Goal: Task Accomplishment & Management: Use online tool/utility

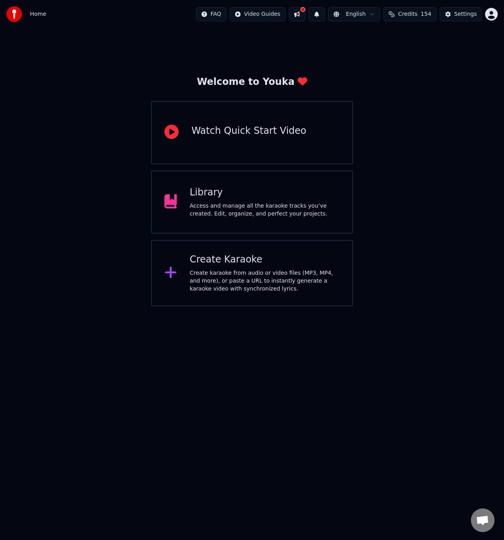
click at [217, 261] on div "Create Karaoke" at bounding box center [265, 259] width 150 height 13
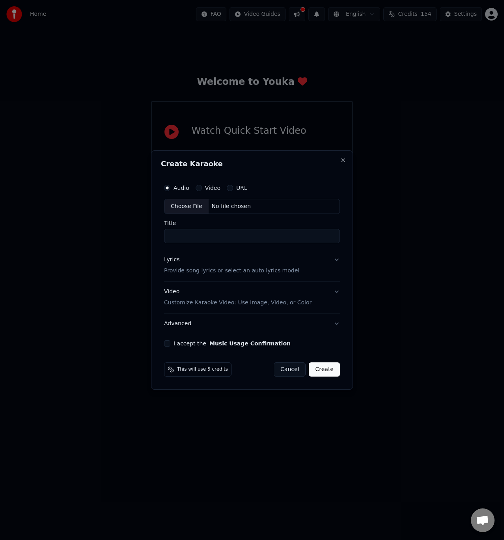
click at [236, 210] on div "No file chosen" at bounding box center [231, 206] width 45 height 8
click at [194, 229] on input "**********" at bounding box center [252, 236] width 179 height 14
type input "**********"
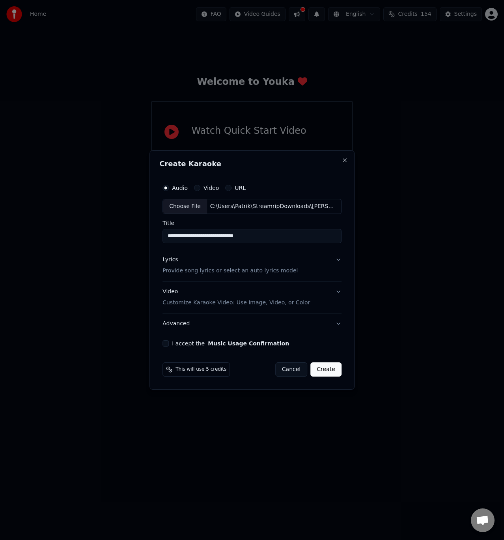
click at [227, 307] on button "Video Customize Karaoke Video: Use Image, Video, or Color" at bounding box center [252, 297] width 179 height 32
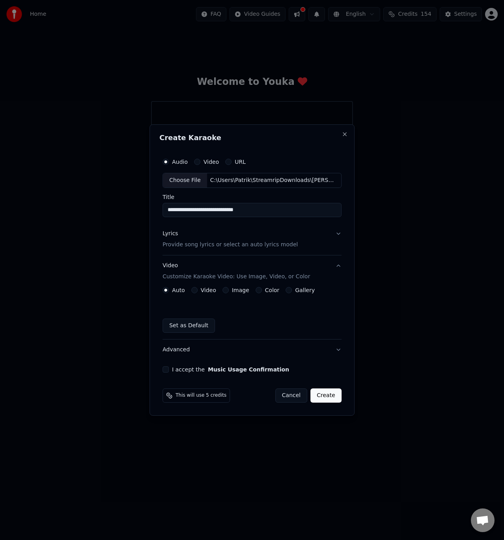
click at [260, 292] on div "Color" at bounding box center [268, 290] width 24 height 6
click at [256, 291] on button "Color" at bounding box center [259, 290] width 6 height 6
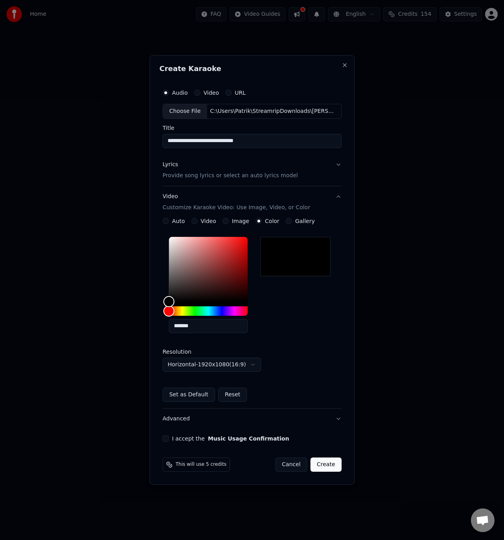
click at [167, 439] on button "I accept the Music Usage Confirmation" at bounding box center [166, 438] width 6 height 6
click at [196, 177] on p "Provide song lyrics or select an auto lyrics model" at bounding box center [230, 176] width 135 height 8
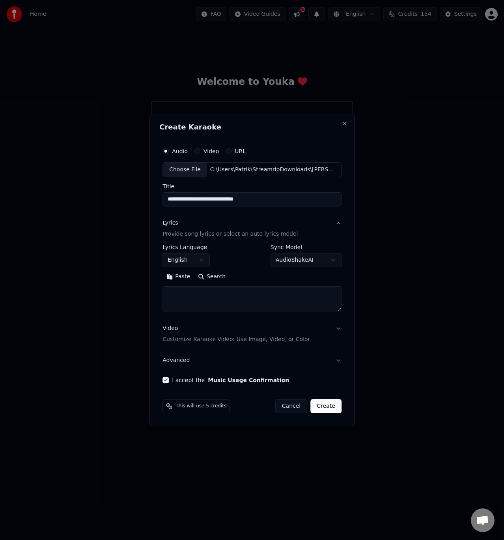
click at [187, 308] on textarea at bounding box center [252, 298] width 179 height 25
paste textarea "**********"
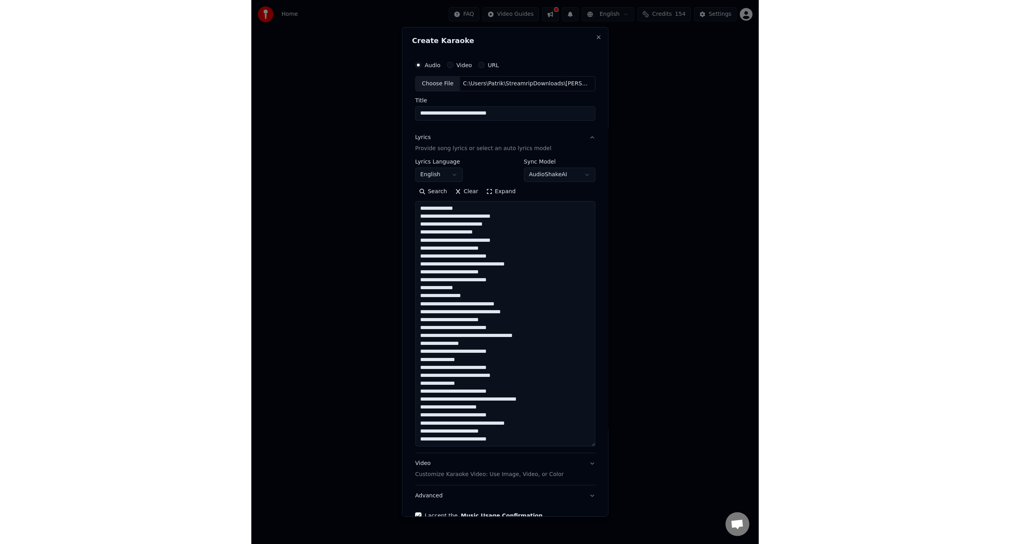
scroll to position [215, 0]
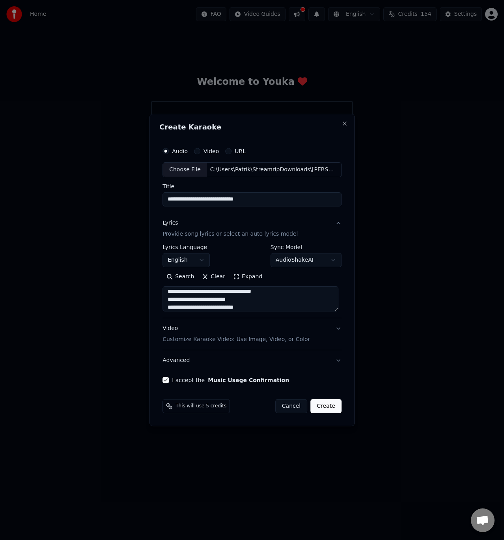
type textarea "**********"
click at [329, 406] on button "Create" at bounding box center [326, 406] width 31 height 14
select select "**"
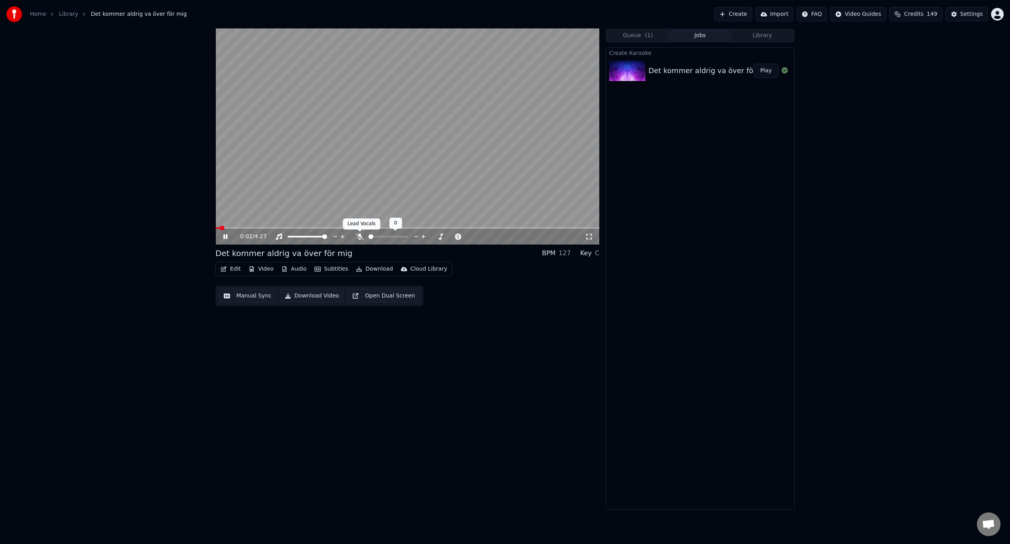
click at [362, 236] on icon at bounding box center [360, 236] width 8 height 6
click at [383, 237] on span at bounding box center [377, 237] width 17 height 2
click at [238, 228] on span at bounding box center [408, 228] width 384 height 2
click at [262, 227] on span at bounding box center [408, 228] width 384 height 2
click at [121, 198] on div "0:34 / 4:27 Det kommer aldrig va över för mig BPM 127 Key C Edit Video Audio Su…" at bounding box center [505, 268] width 1010 height 481
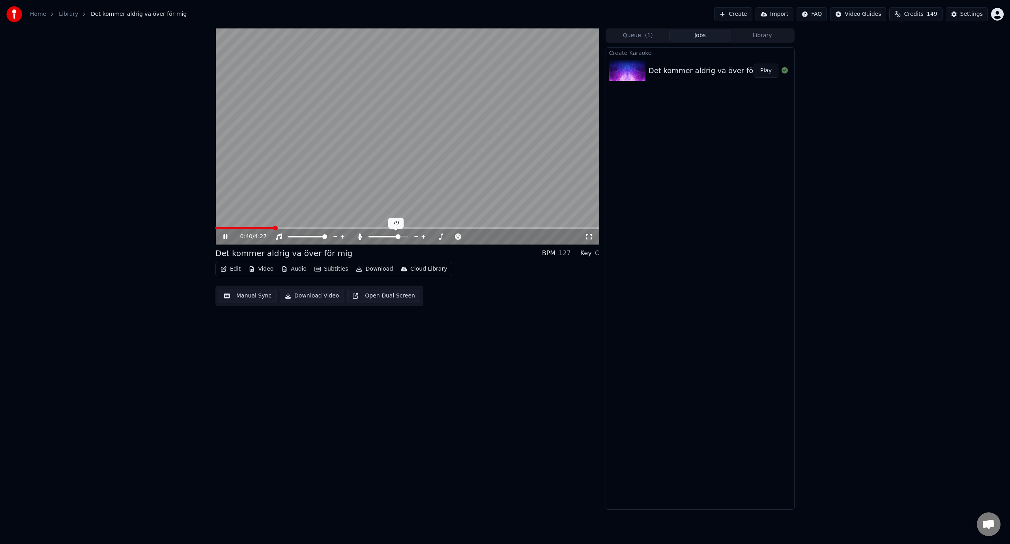
click at [401, 237] on span at bounding box center [388, 237] width 39 height 2
click at [369, 239] on span at bounding box center [371, 236] width 5 height 5
drag, startPoint x: 383, startPoint y: 239, endPoint x: 399, endPoint y: 237, distance: 15.9
click at [399, 237] on div at bounding box center [396, 236] width 64 height 8
click at [399, 236] on span at bounding box center [388, 237] width 39 height 2
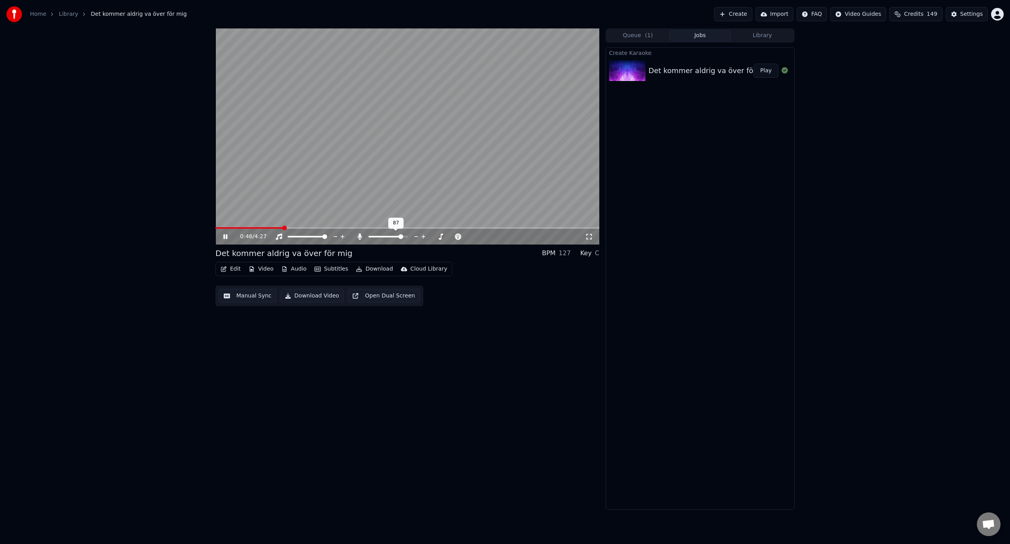
click at [403, 236] on span at bounding box center [401, 236] width 5 height 5
click at [405, 236] on span at bounding box center [403, 236] width 5 height 5
click at [423, 164] on video at bounding box center [408, 136] width 384 height 216
click at [236, 271] on button "Edit" at bounding box center [230, 268] width 26 height 11
click at [262, 340] on div "Manual Sync" at bounding box center [251, 340] width 35 height 8
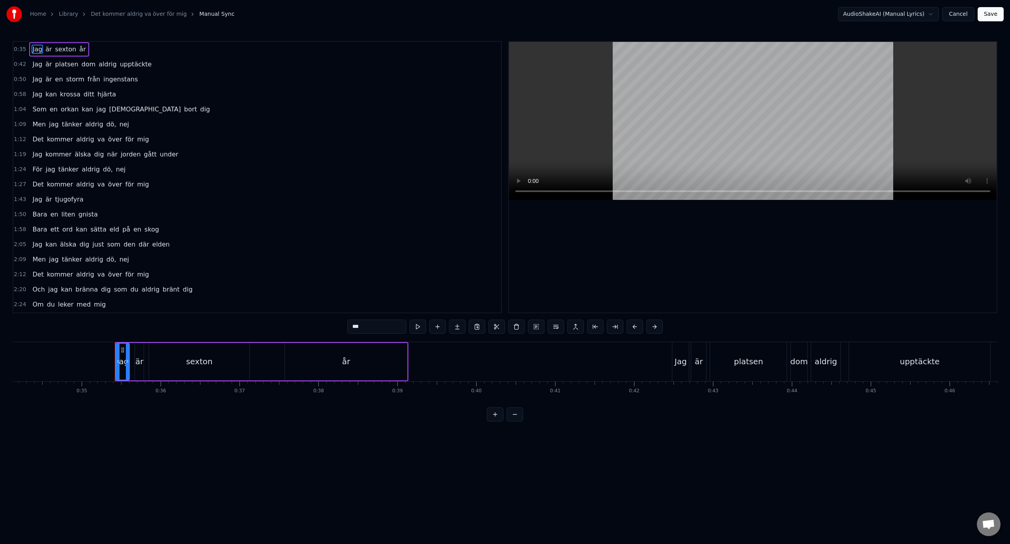
scroll to position [0, 2757]
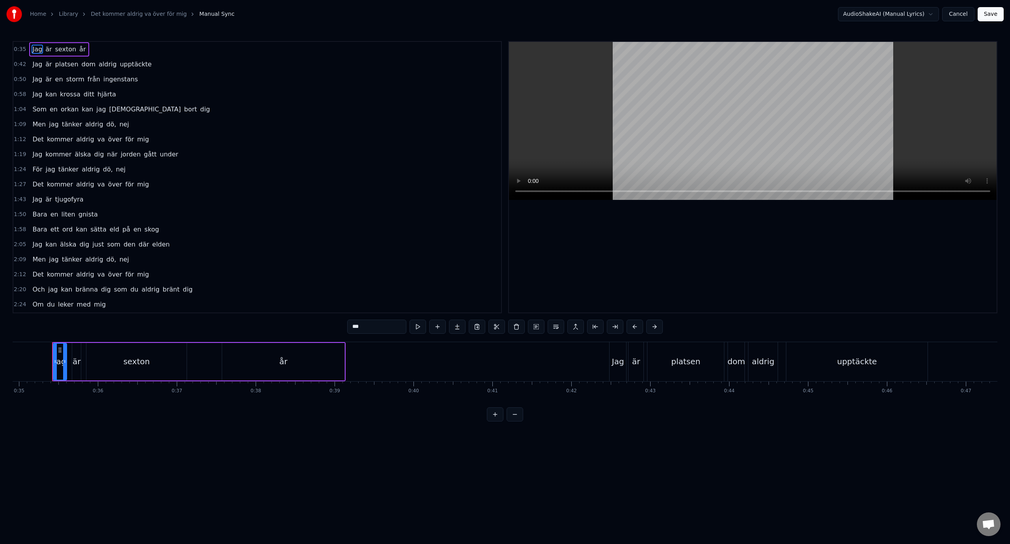
click at [160, 96] on div "0:58 Jag kan krossa ditt hjärta" at bounding box center [257, 94] width 488 height 15
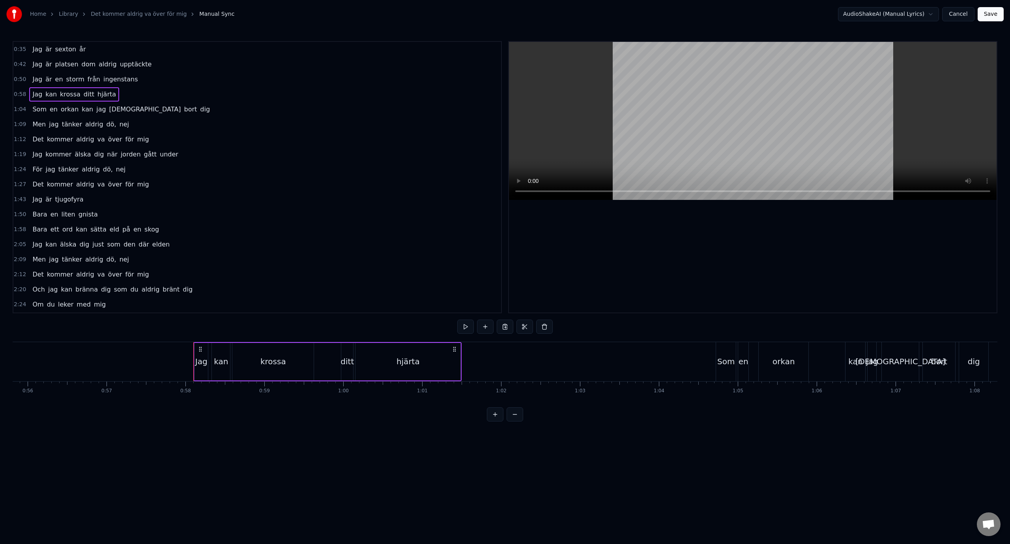
scroll to position [0, 4547]
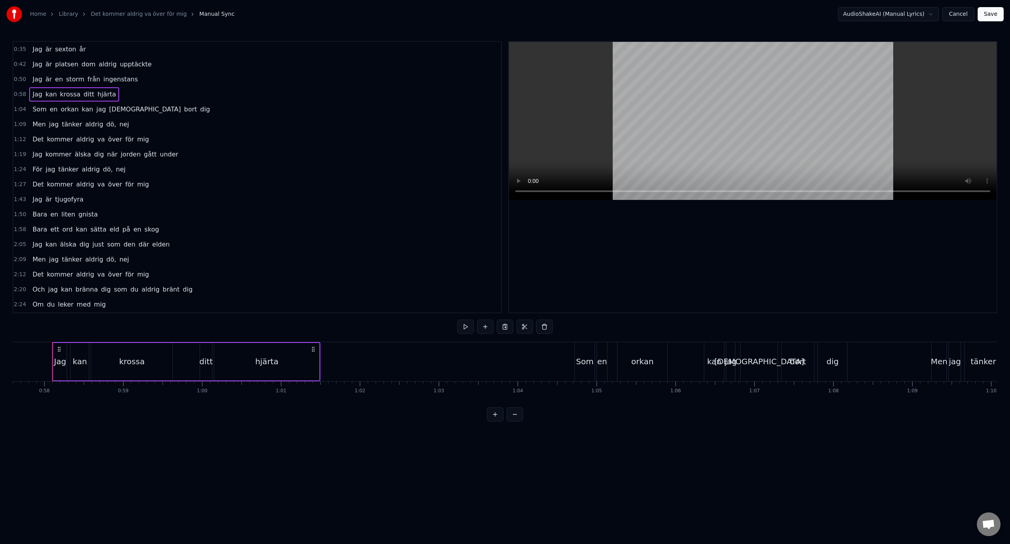
click at [273, 367] on div "hjärta" at bounding box center [266, 361] width 23 height 12
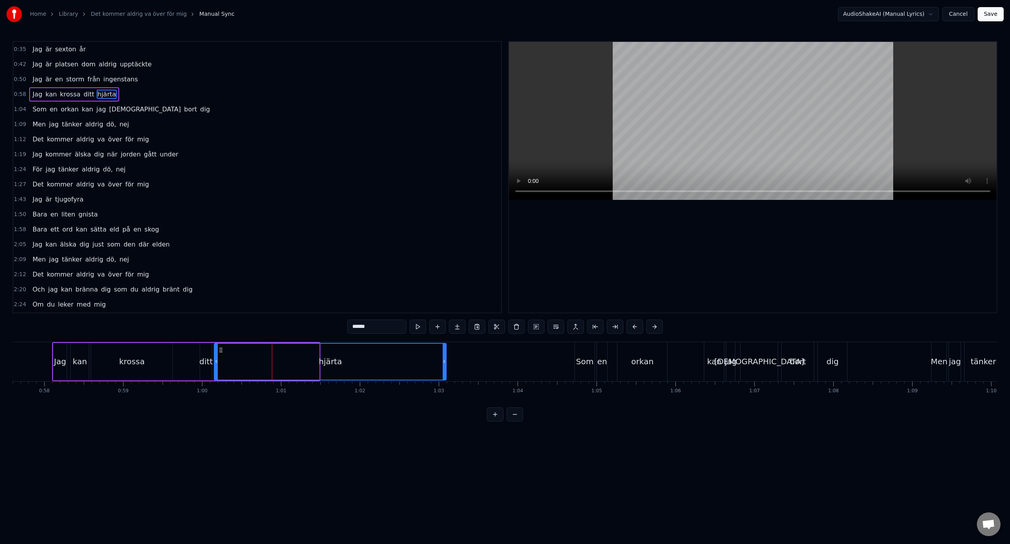
drag, startPoint x: 318, startPoint y: 362, endPoint x: 445, endPoint y: 366, distance: 127.2
click at [445, 366] on div at bounding box center [444, 361] width 3 height 36
click at [55, 362] on div "Jag" at bounding box center [60, 361] width 12 height 12
type input "***"
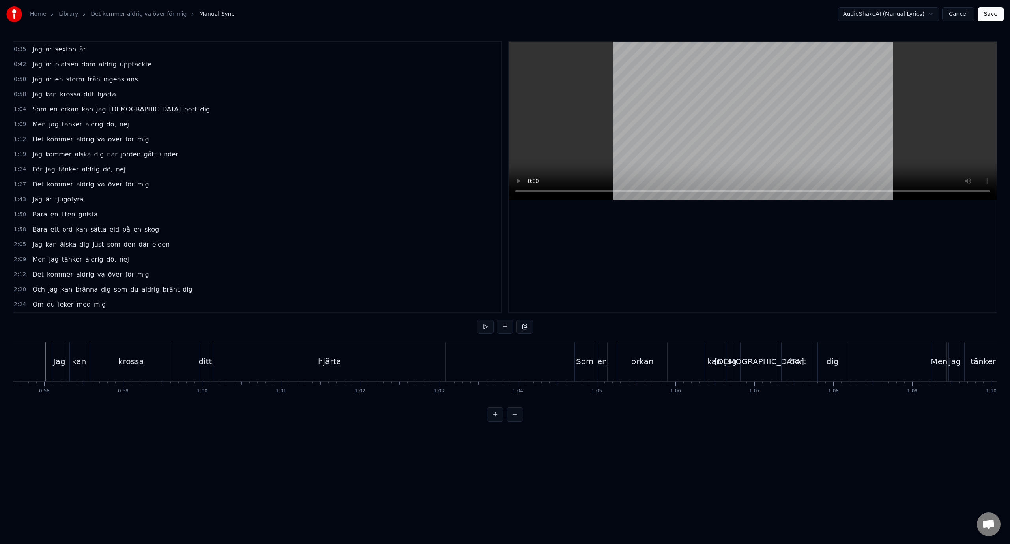
scroll to position [0, 4540]
click at [398, 364] on div "hjärta" at bounding box center [336, 361] width 232 height 39
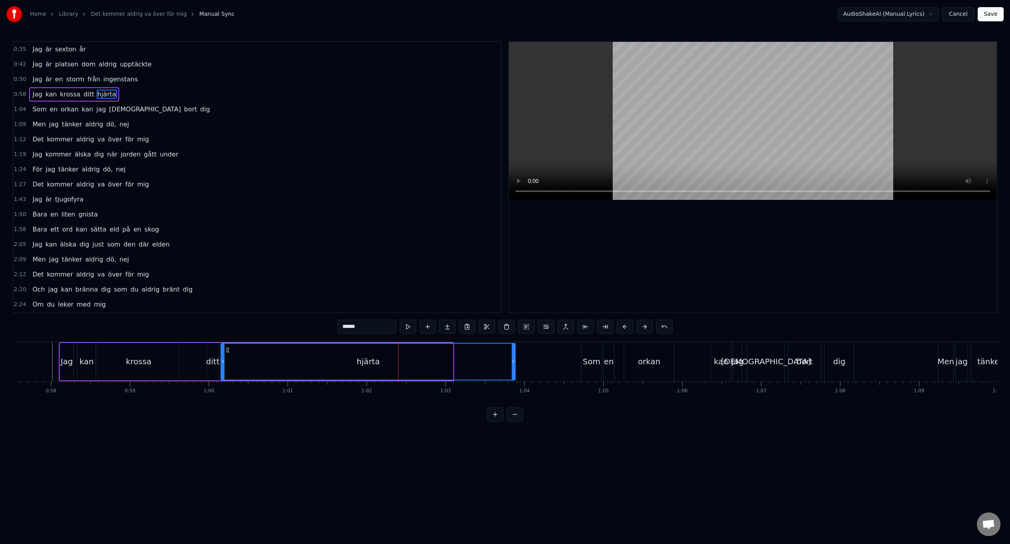
drag, startPoint x: 452, startPoint y: 361, endPoint x: 515, endPoint y: 363, distance: 63.2
click at [515, 363] on icon at bounding box center [513, 361] width 3 height 6
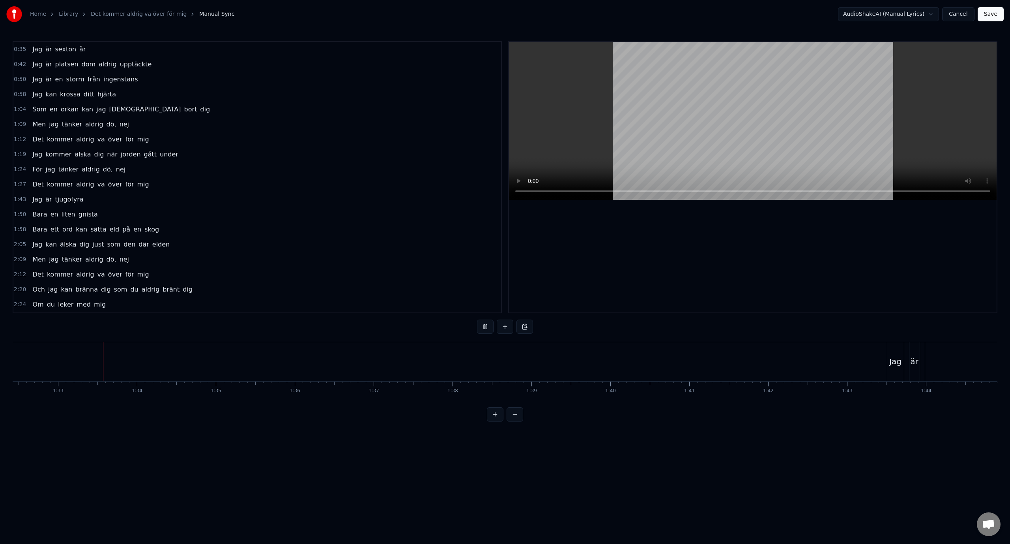
scroll to position [0, 7297]
click at [752, 324] on div "0:35 Jag är sexton år 0:42 Jag är platsen dom aldrig upptäckte 0:50 Jag är en s…" at bounding box center [505, 231] width 985 height 380
click at [387, 357] on div "Bara en liten gnista" at bounding box center [373, 361] width 309 height 39
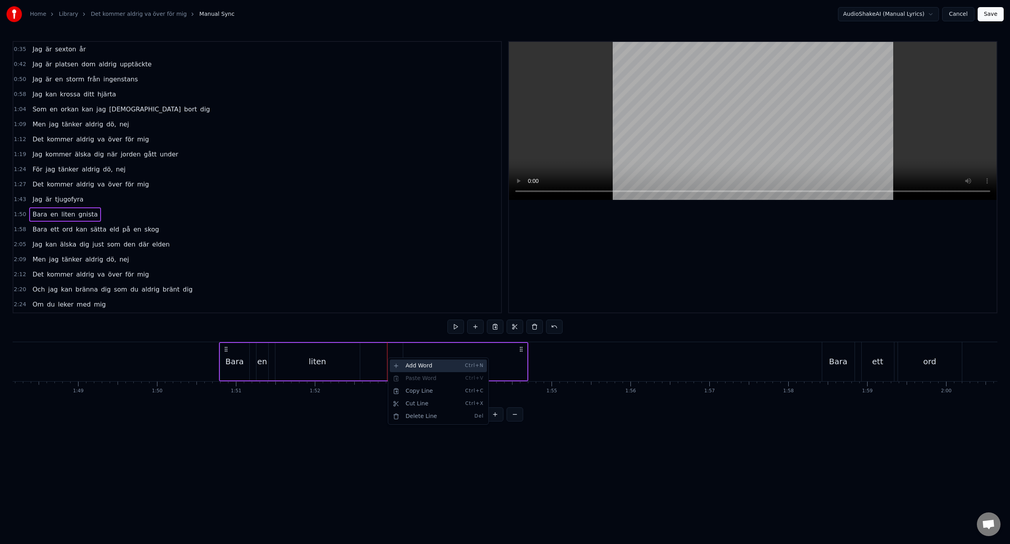
click at [402, 365] on div "Add Word Ctrl+N" at bounding box center [438, 365] width 97 height 13
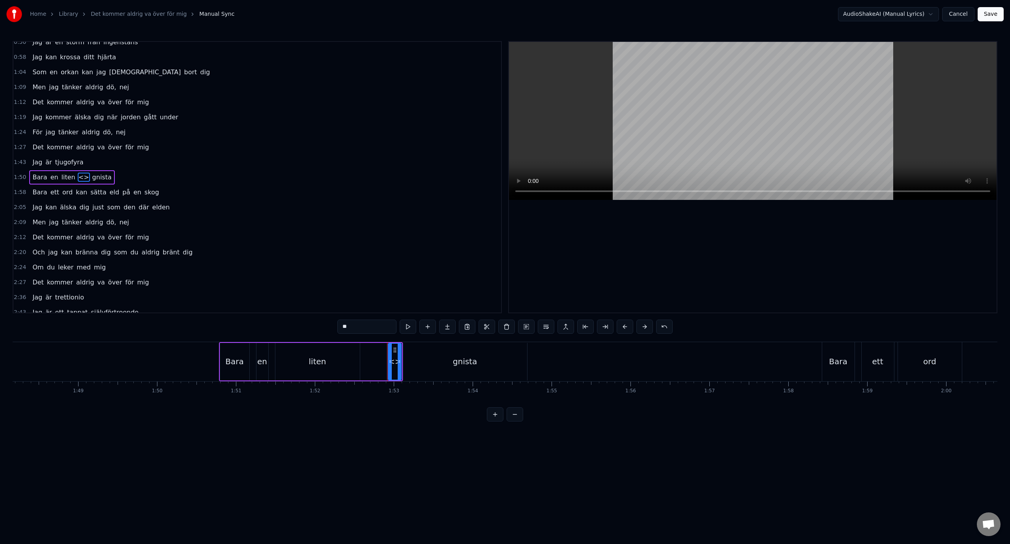
type input "******"
click at [405, 365] on div "Copy Word Ctrl+C" at bounding box center [429, 370] width 97 height 13
click at [374, 363] on div "Bara en liten gnista" at bounding box center [373, 361] width 309 height 39
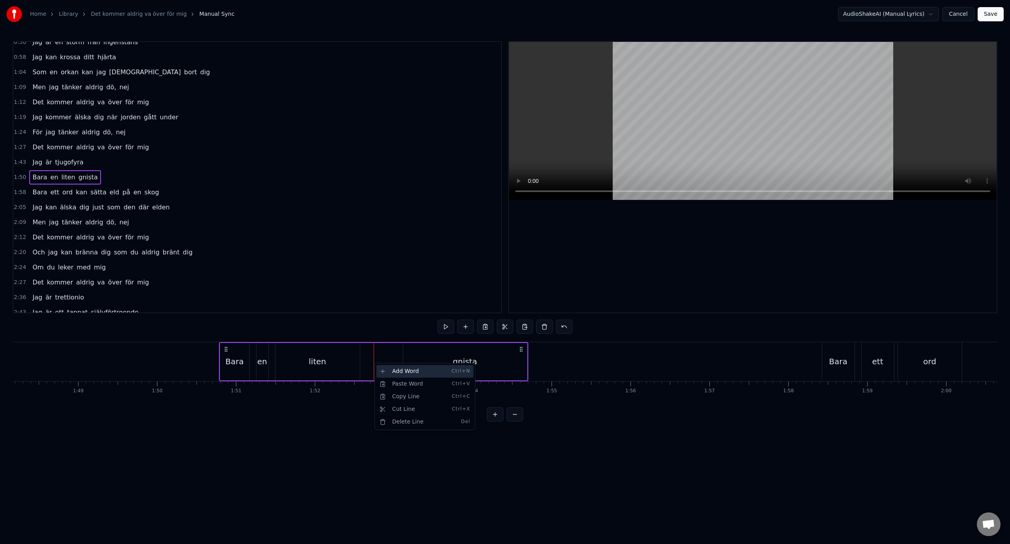
click at [396, 369] on div "Add Word Ctrl+N" at bounding box center [425, 371] width 97 height 13
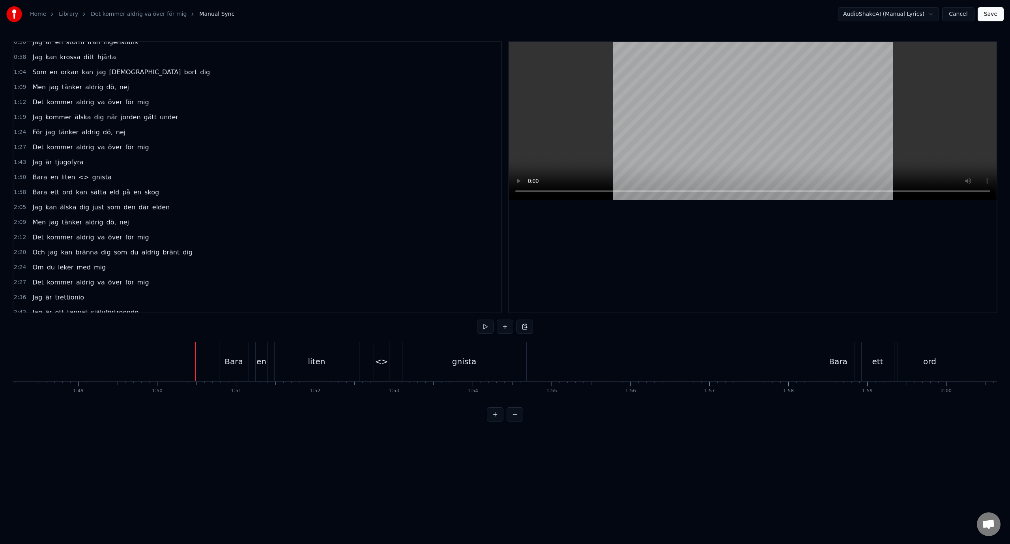
click at [385, 358] on div "<>" at bounding box center [381, 361] width 13 height 12
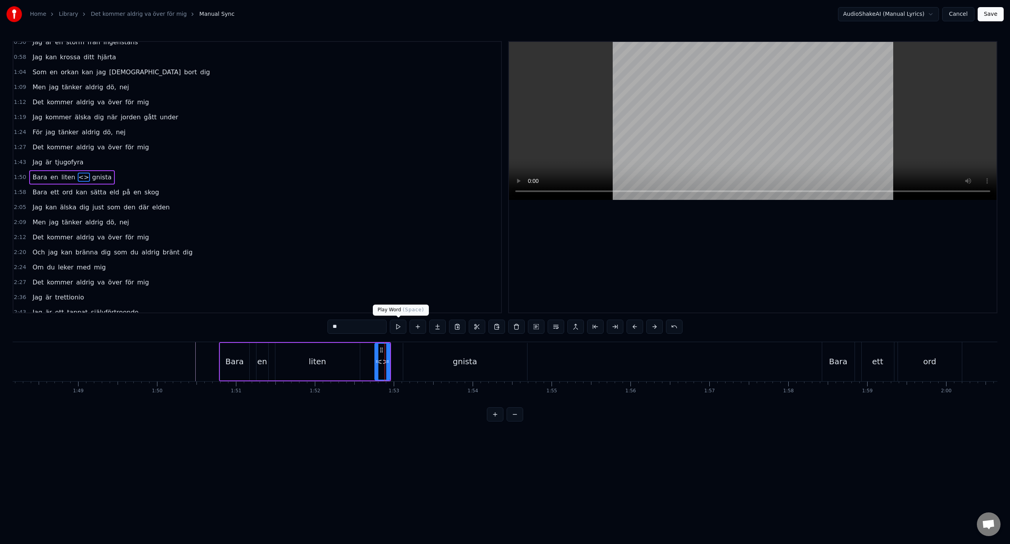
click at [368, 326] on input "**" at bounding box center [357, 326] width 59 height 14
type input "*"
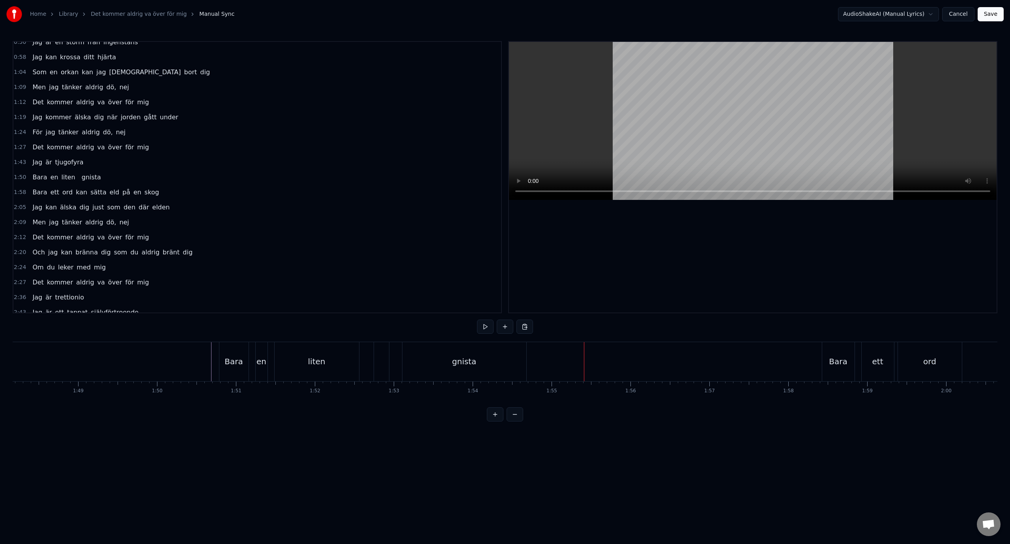
click at [991, 17] on button "Save" at bounding box center [991, 14] width 26 height 14
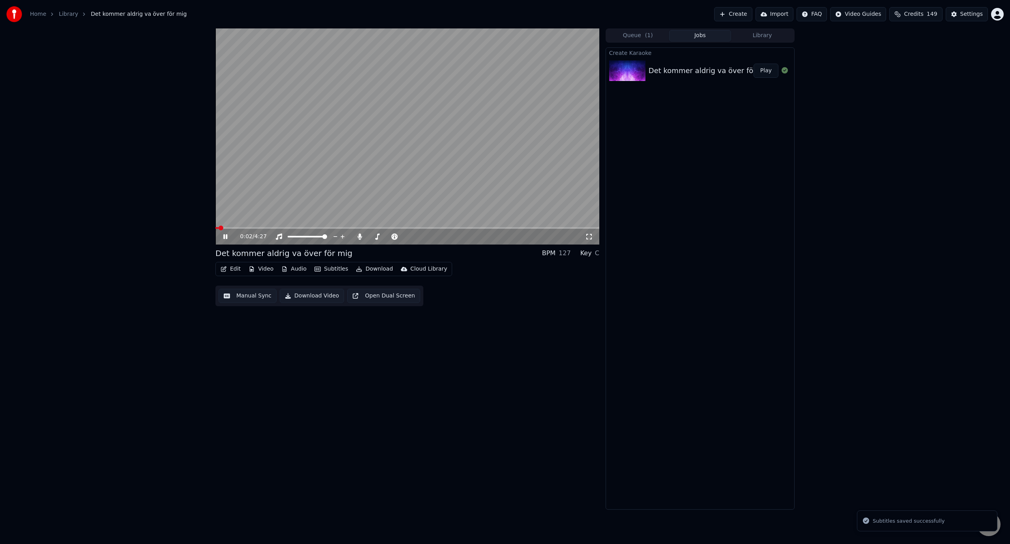
click at [376, 229] on span at bounding box center [408, 228] width 384 height 2
click at [232, 272] on button "Edit" at bounding box center [230, 268] width 26 height 11
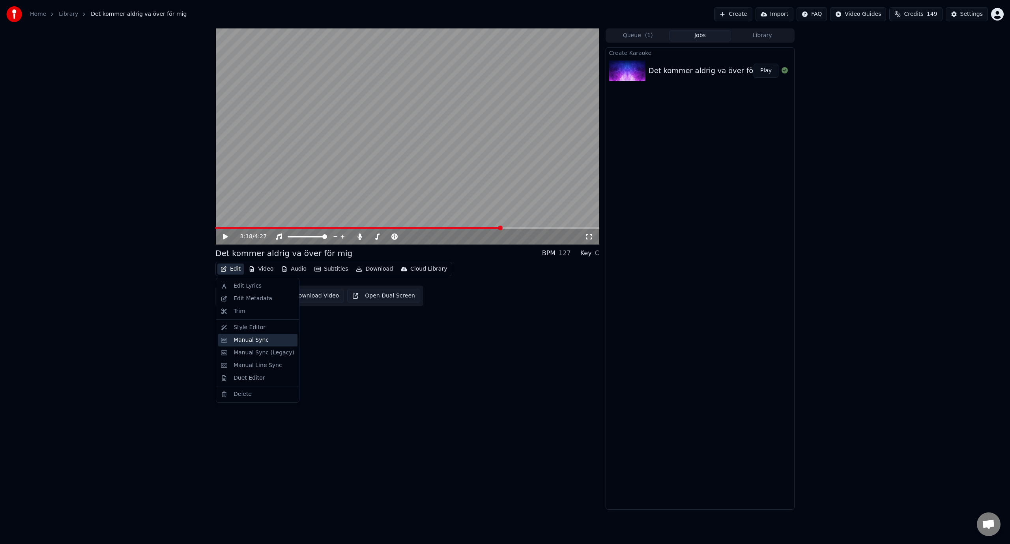
click at [262, 335] on div "Manual Sync" at bounding box center [258, 340] width 80 height 13
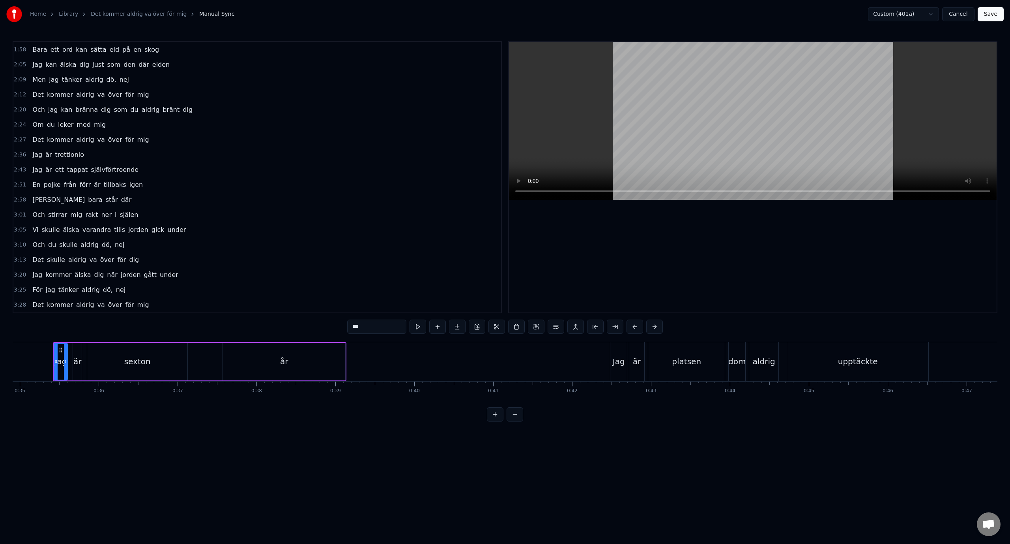
scroll to position [0, 2757]
click at [177, 243] on div "3:10 Och du skulle aldrig dö, nej" at bounding box center [257, 244] width 488 height 15
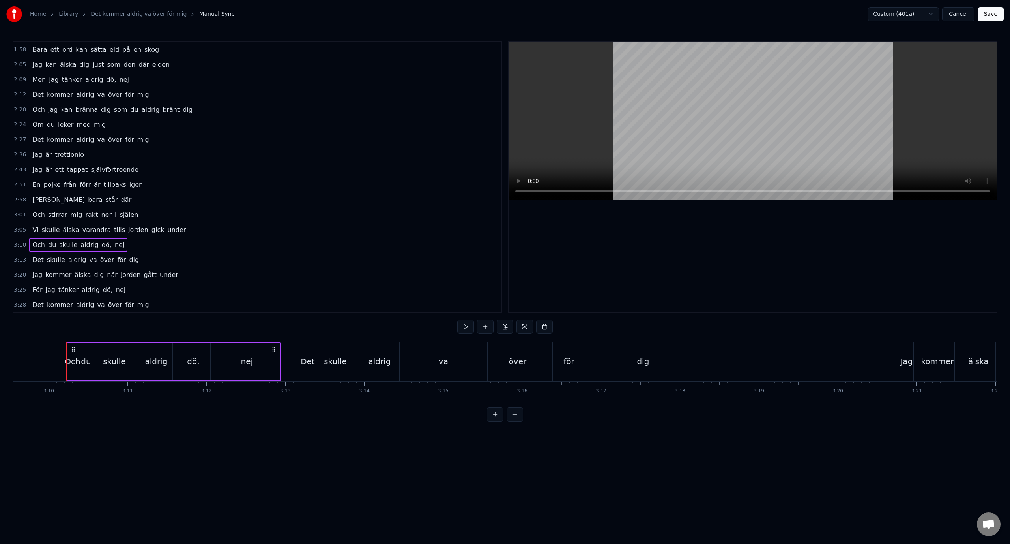
click at [174, 257] on div "3:13 Det skulle aldrig va över för dig" at bounding box center [257, 259] width 488 height 15
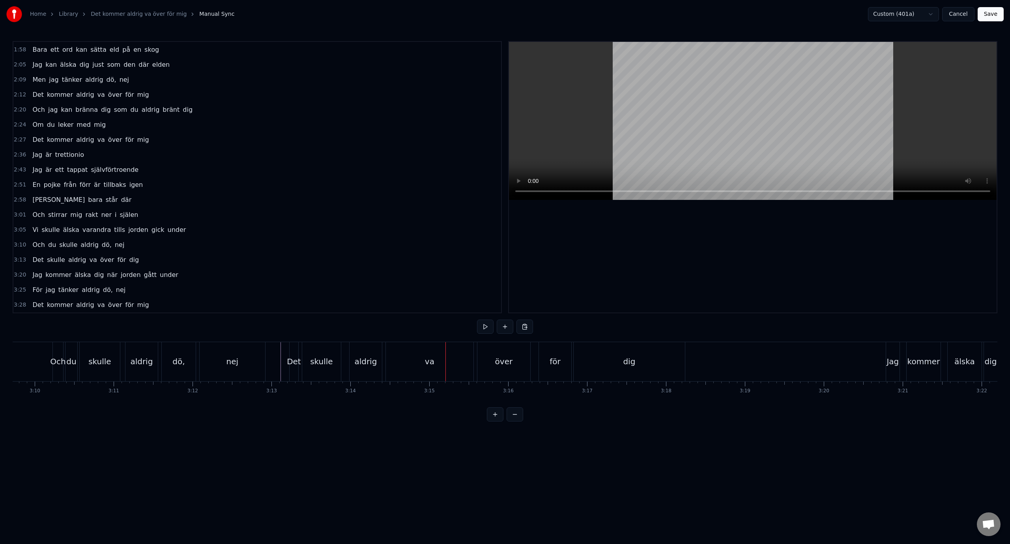
click at [432, 360] on div "va" at bounding box center [429, 361] width 9 height 12
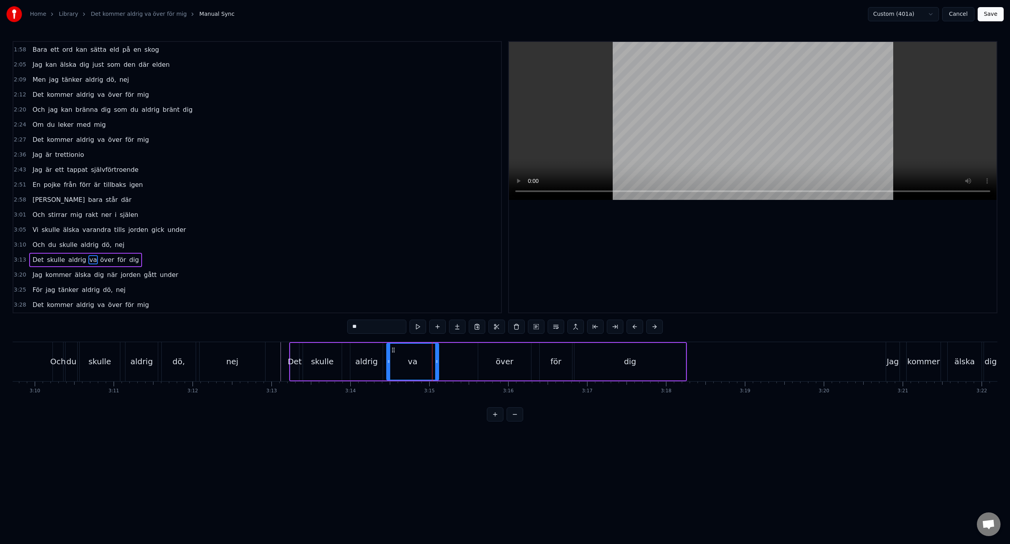
drag, startPoint x: 471, startPoint y: 360, endPoint x: 435, endPoint y: 364, distance: 35.8
click at [435, 364] on div at bounding box center [436, 361] width 3 height 36
click at [511, 360] on div "över" at bounding box center [505, 361] width 18 height 12
drag, startPoint x: 479, startPoint y: 362, endPoint x: 435, endPoint y: 362, distance: 43.4
click at [435, 362] on icon at bounding box center [436, 361] width 3 height 6
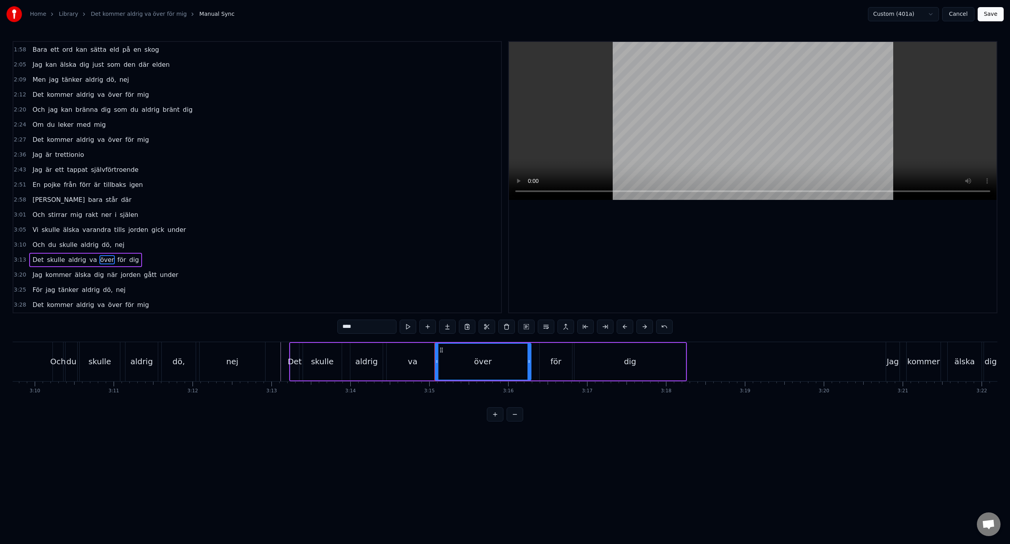
click at [421, 362] on div "va" at bounding box center [413, 361] width 52 height 37
type input "**"
drag, startPoint x: 437, startPoint y: 360, endPoint x: 431, endPoint y: 360, distance: 5.5
click at [431, 360] on icon at bounding box center [431, 361] width 3 height 6
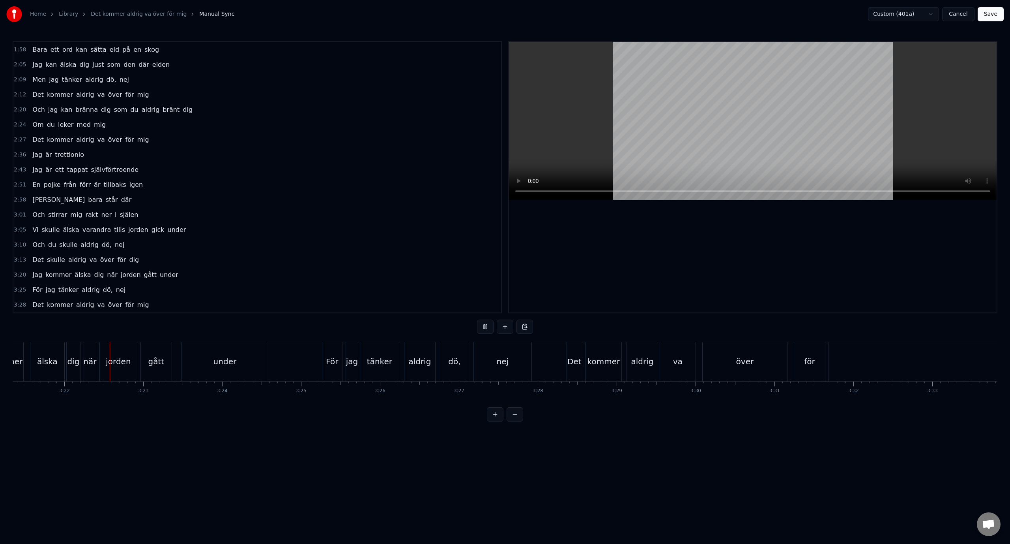
scroll to position [0, 15903]
click at [176, 227] on div "3:05 Vi skulle älska varandra tills jorden gick under" at bounding box center [257, 229] width 488 height 15
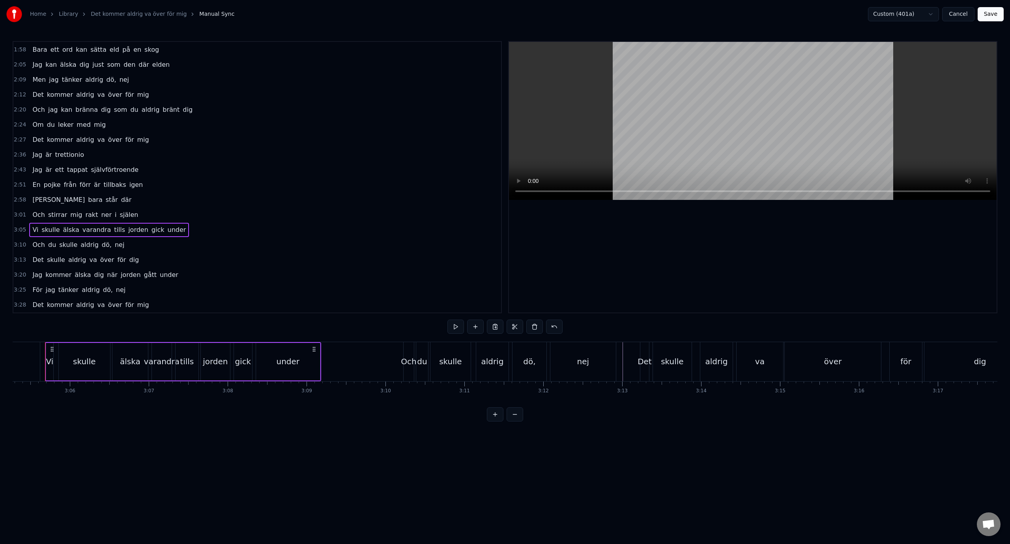
scroll to position [0, 14619]
click at [92, 232] on span "varandra" at bounding box center [97, 229] width 30 height 9
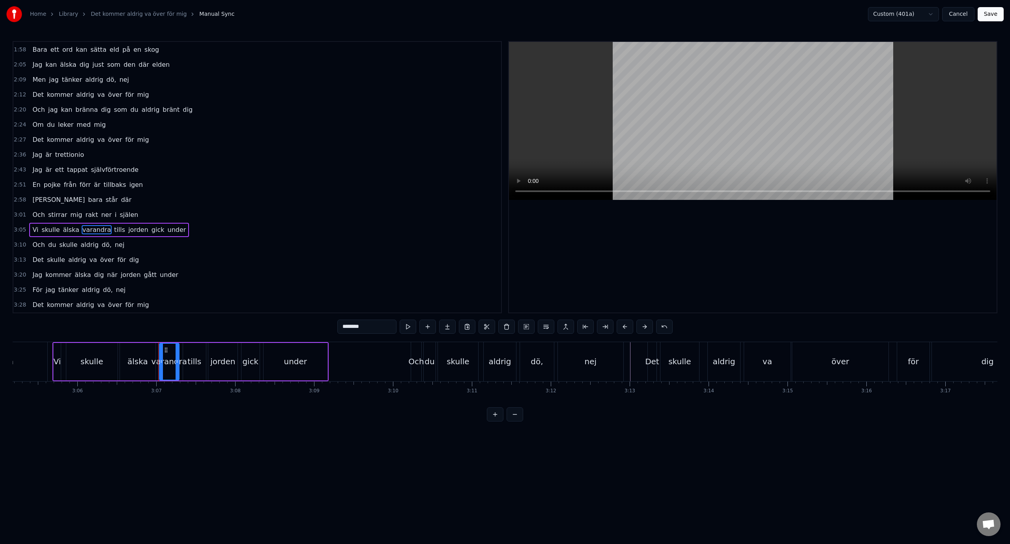
click at [36, 365] on div "själen" at bounding box center [2, 361] width 91 height 39
type input "******"
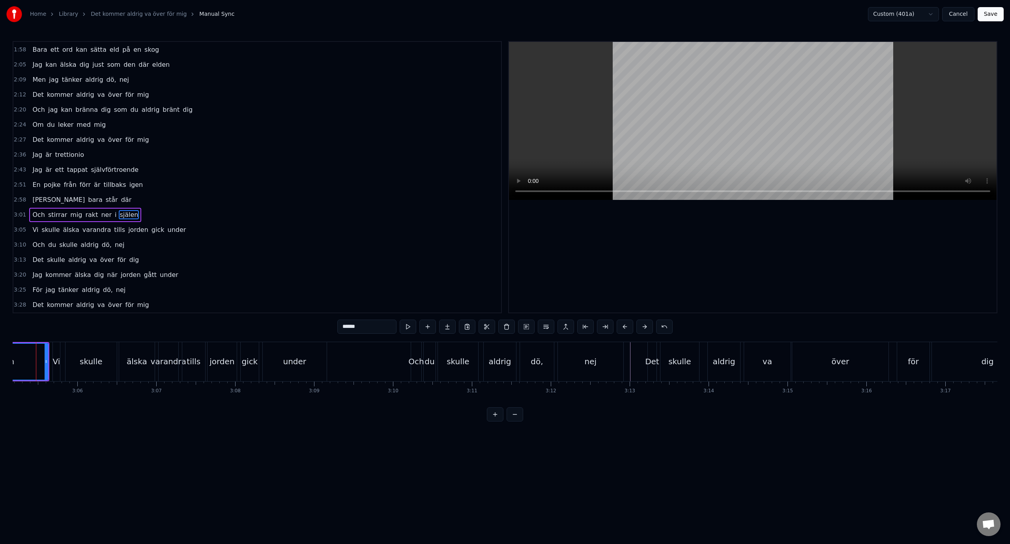
scroll to position [0, 14603]
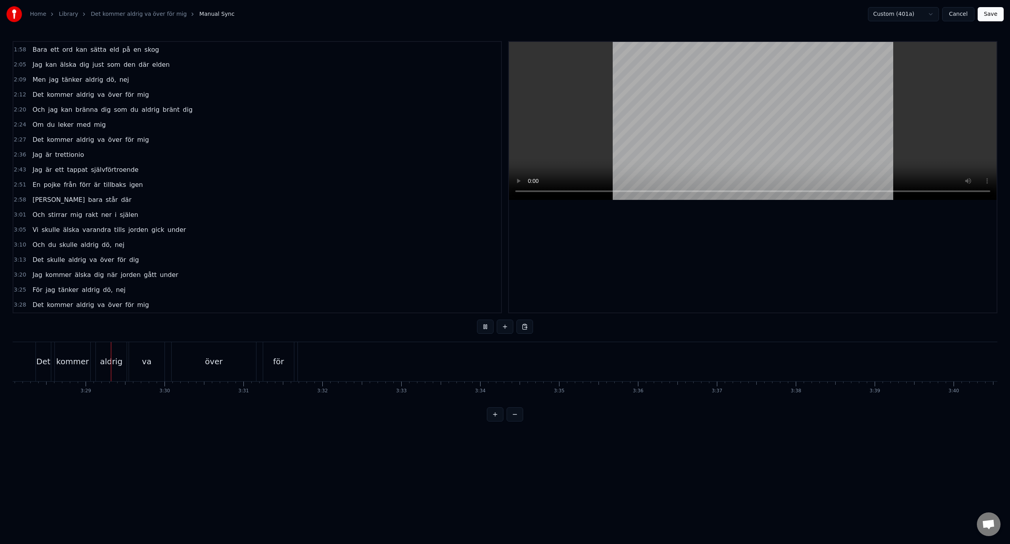
scroll to position [0, 16437]
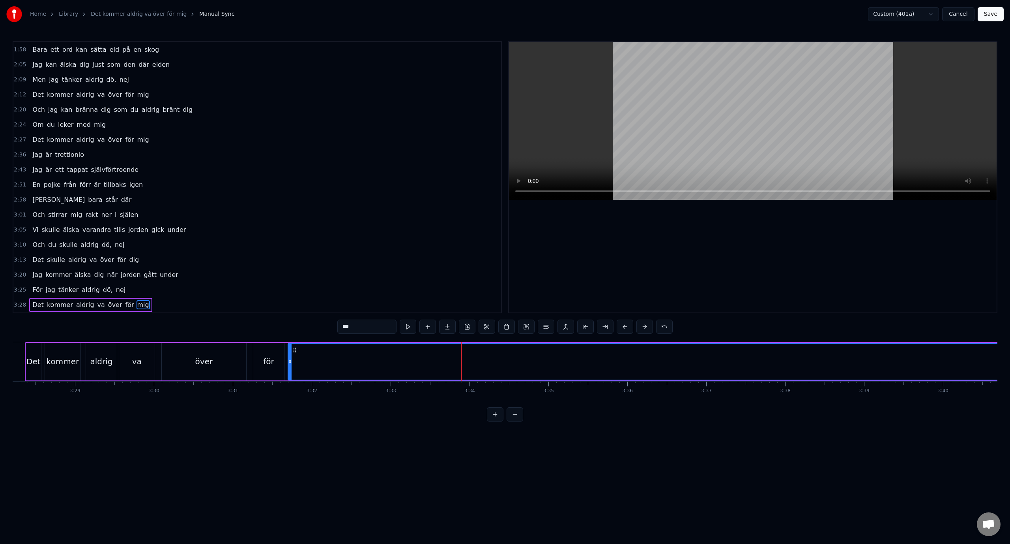
drag, startPoint x: 784, startPoint y: 407, endPoint x: 802, endPoint y: 404, distance: 18.4
click at [802, 401] on div "Jag är sexton år Jag är platsen dom aldrig upptäckte Jag är en storm från ingen…" at bounding box center [505, 370] width 985 height 59
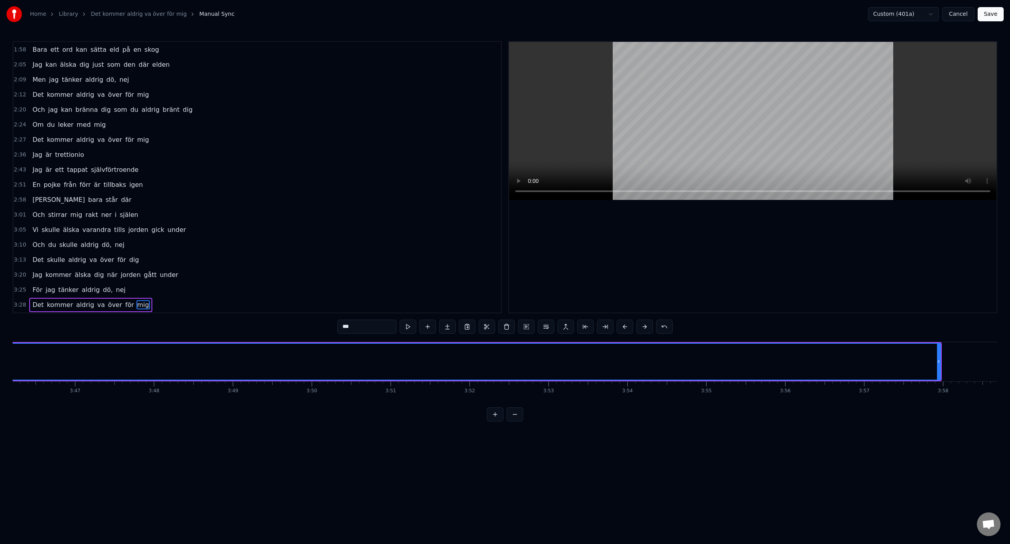
scroll to position [0, 18012]
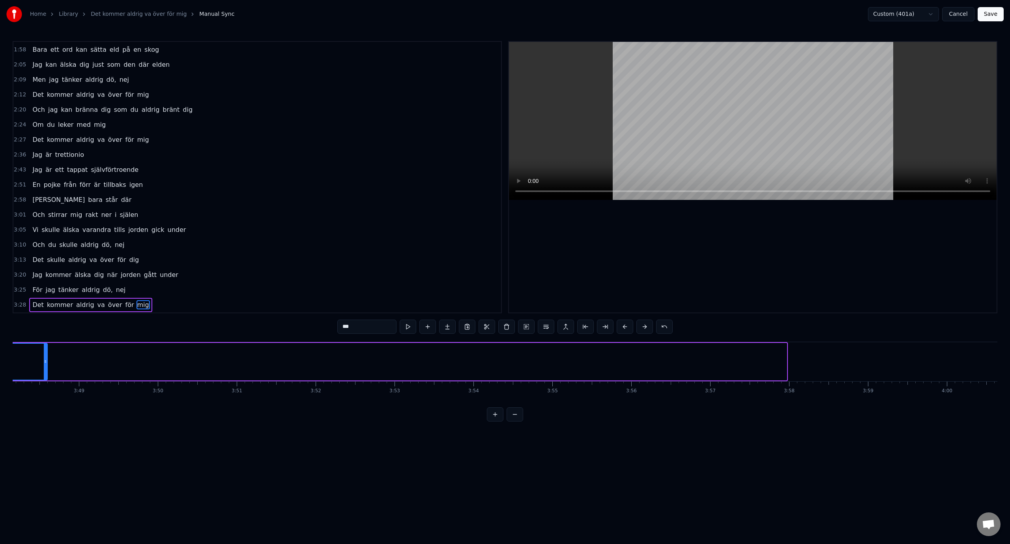
drag, startPoint x: 787, startPoint y: 357, endPoint x: 63, endPoint y: 298, distance: 726.3
click at [63, 298] on div "0:35 Jag är sexton år 0:42 Jag är platsen dom aldrig upptäckte 0:50 Jag är en s…" at bounding box center [505, 231] width 985 height 380
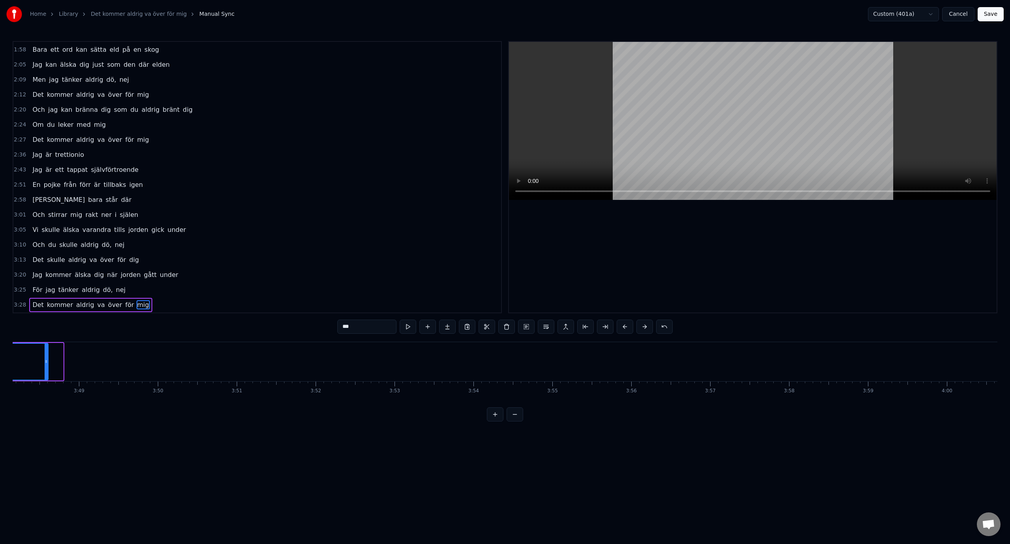
drag, startPoint x: 60, startPoint y: 365, endPoint x: 45, endPoint y: 358, distance: 16.6
click at [45, 358] on div at bounding box center [46, 361] width 3 height 36
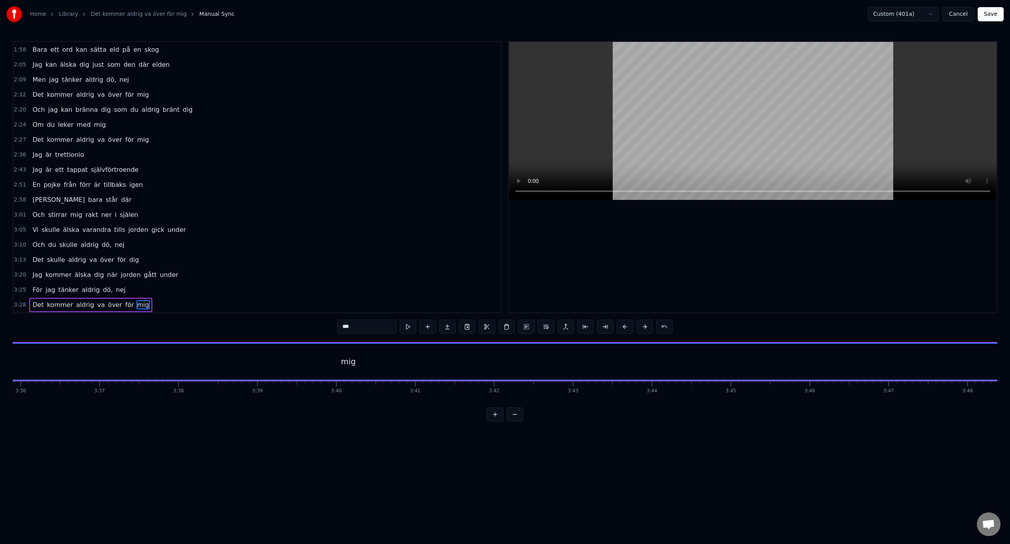
scroll to position [0, 17113]
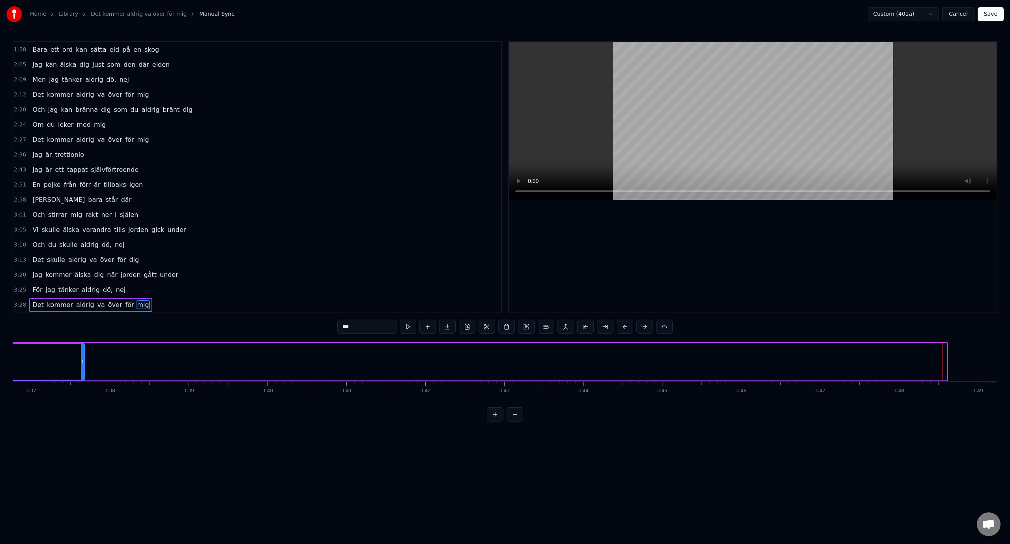
drag, startPoint x: 945, startPoint y: 360, endPoint x: 82, endPoint y: 344, distance: 863.0
click at [82, 344] on div at bounding box center [82, 361] width 3 height 36
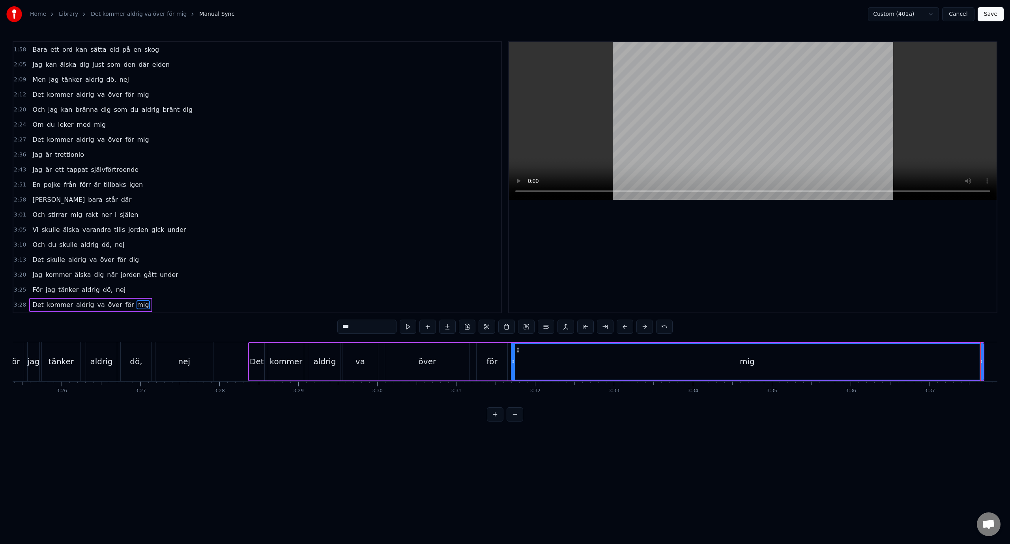
scroll to position [0, 16299]
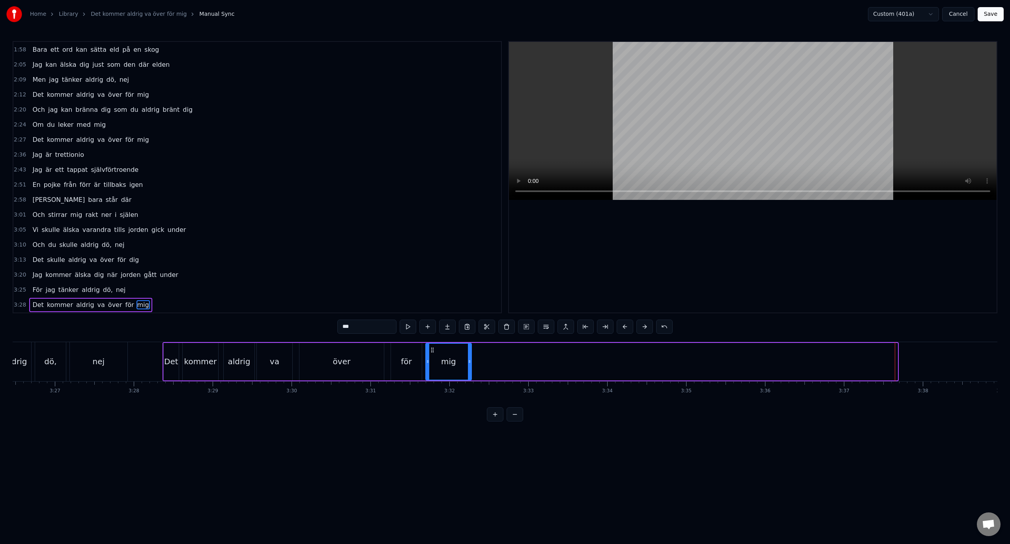
drag, startPoint x: 897, startPoint y: 360, endPoint x: 471, endPoint y: 367, distance: 426.4
click at [471, 367] on div at bounding box center [469, 361] width 3 height 36
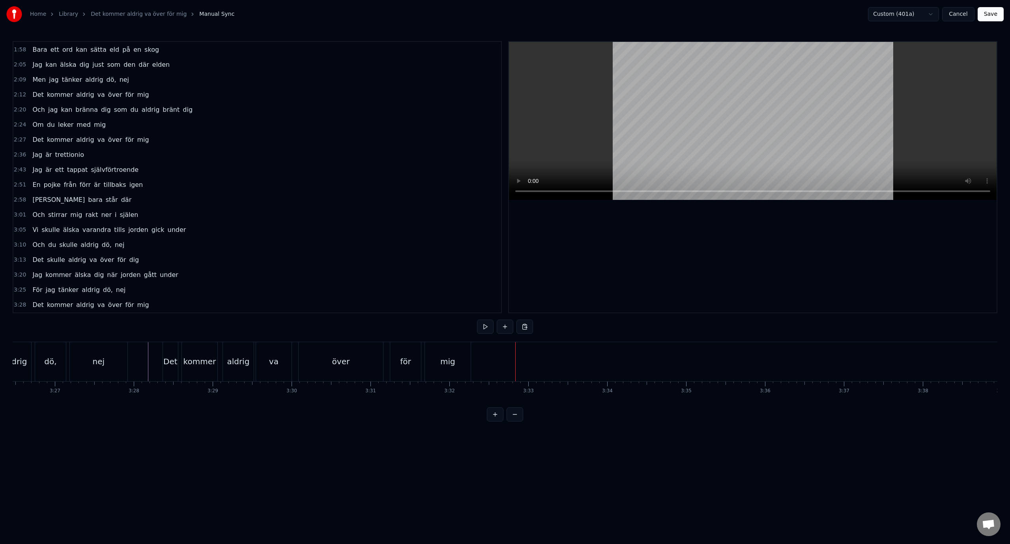
click at [457, 360] on div "mig" at bounding box center [448, 361] width 46 height 39
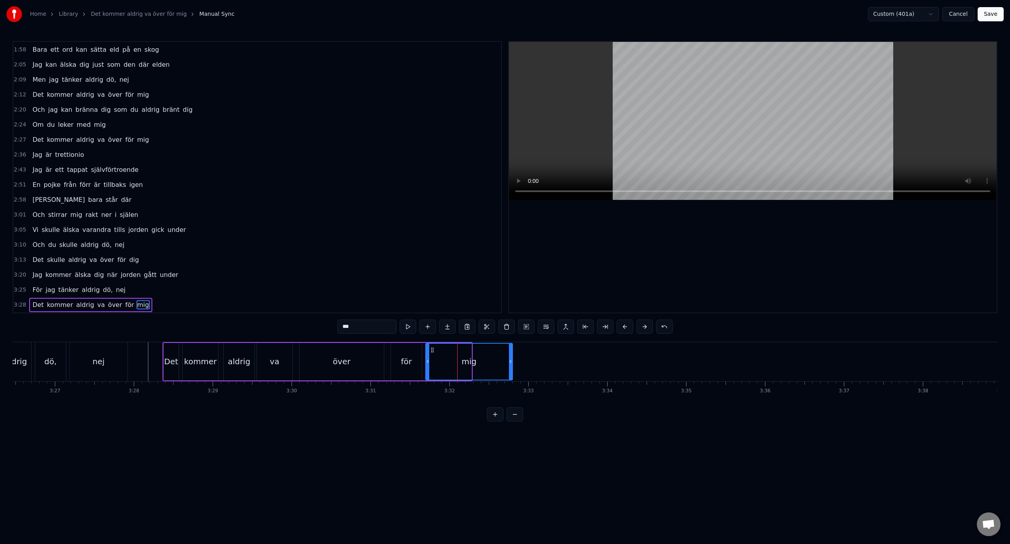
drag, startPoint x: 471, startPoint y: 361, endPoint x: 519, endPoint y: 360, distance: 48.2
click at [512, 360] on icon at bounding box center [510, 361] width 3 height 6
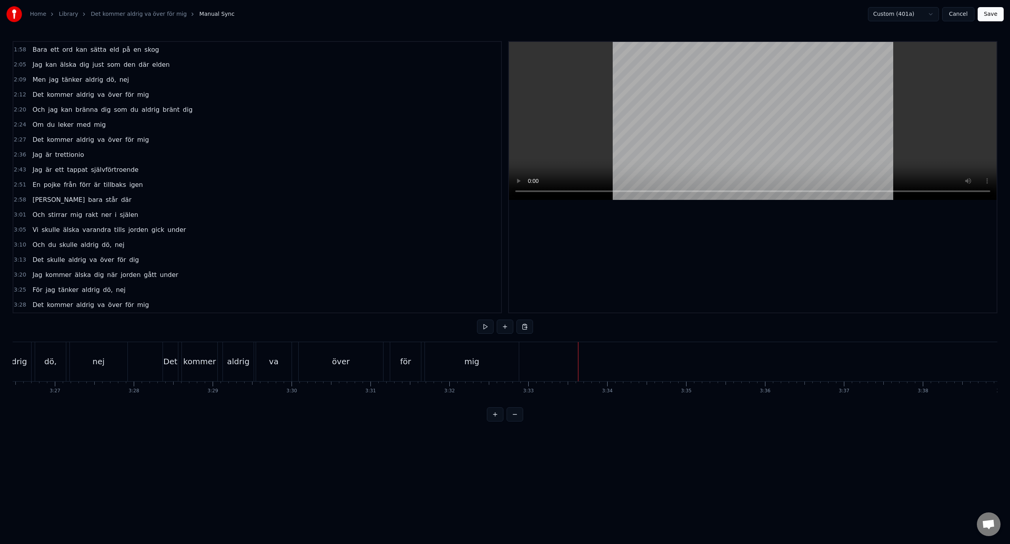
click at [487, 370] on div "mig" at bounding box center [472, 361] width 94 height 39
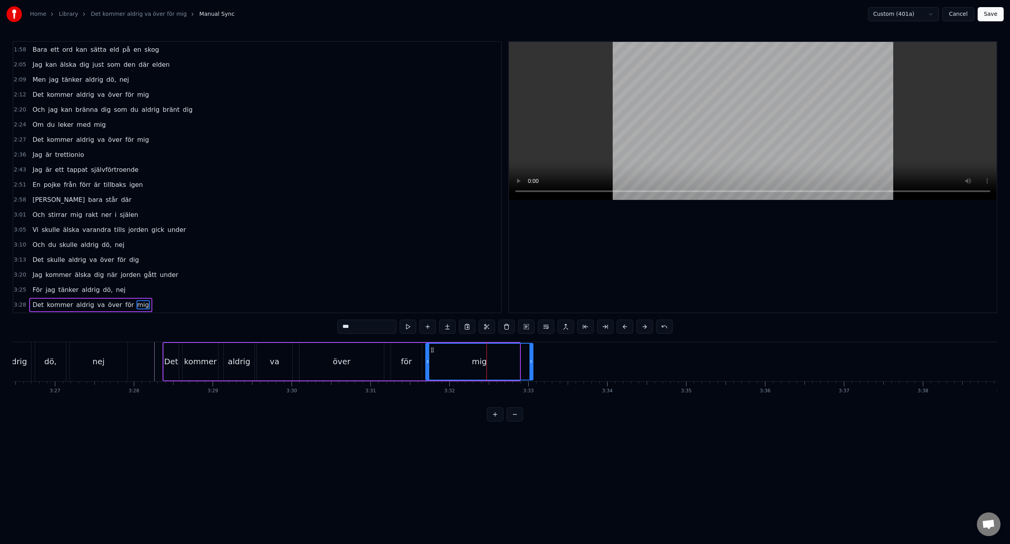
drag, startPoint x: 519, startPoint y: 363, endPoint x: 532, endPoint y: 364, distance: 13.4
click at [532, 364] on icon at bounding box center [531, 361] width 3 height 6
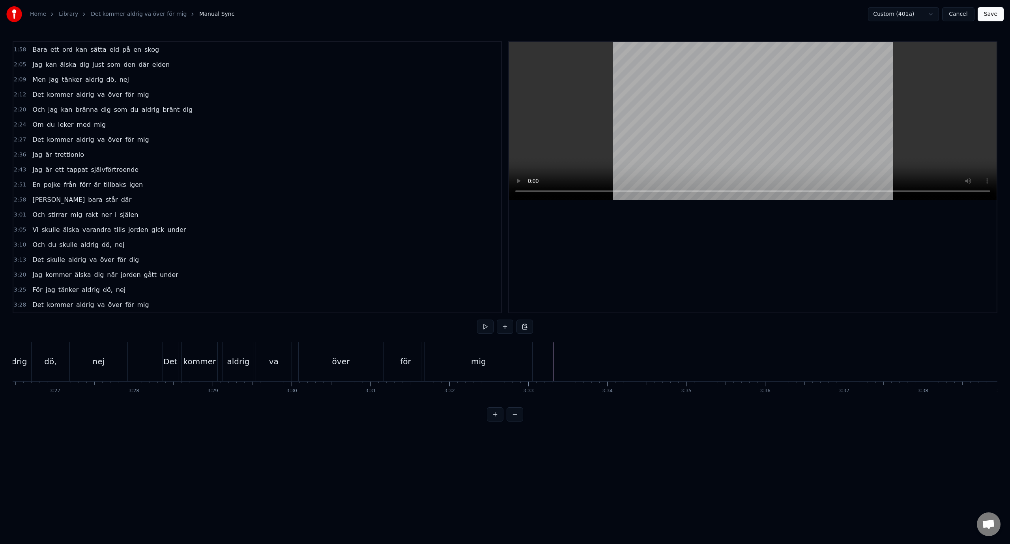
click at [986, 10] on button "Save" at bounding box center [991, 14] width 26 height 14
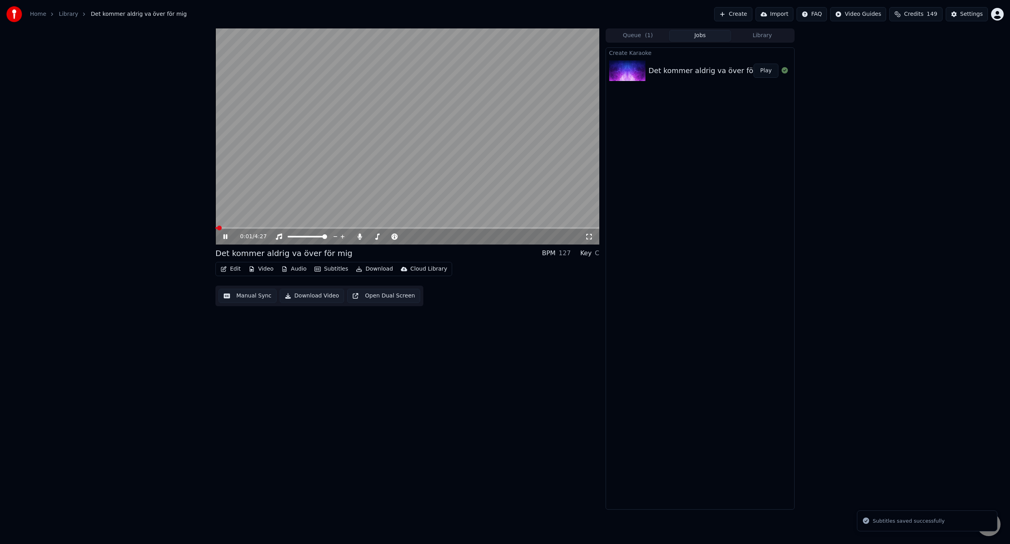
click at [397, 154] on video at bounding box center [408, 136] width 384 height 216
click at [379, 270] on button "Download" at bounding box center [374, 268] width 43 height 11
click at [381, 284] on div "Video [.mp4]" at bounding box center [382, 286] width 36 height 8
click at [768, 71] on button "Show" at bounding box center [764, 71] width 28 height 14
click at [180, 310] on div "0:01 / 4:27 Det kommer aldrig va över för mig BPM 127 Key C Edit Video Audio Su…" at bounding box center [505, 268] width 1010 height 481
